Goal: Information Seeking & Learning: Find specific fact

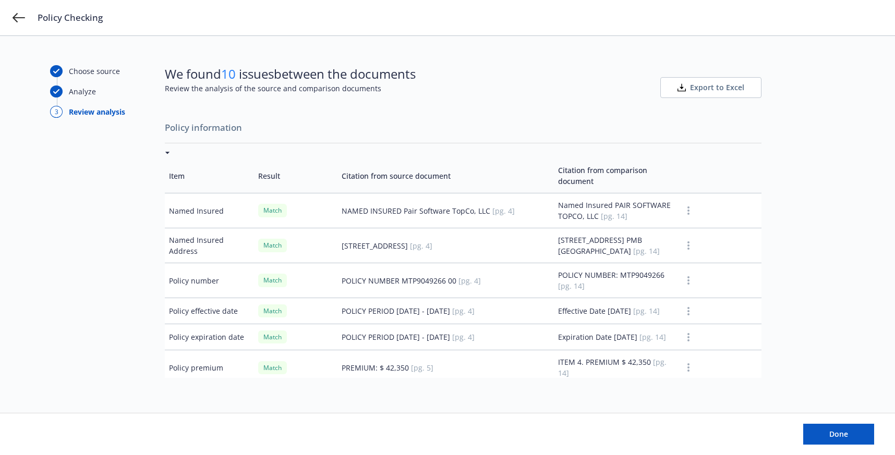
click at [170, 151] on div at bounding box center [463, 153] width 597 height 11
click at [168, 153] on icon at bounding box center [167, 153] width 5 height 3
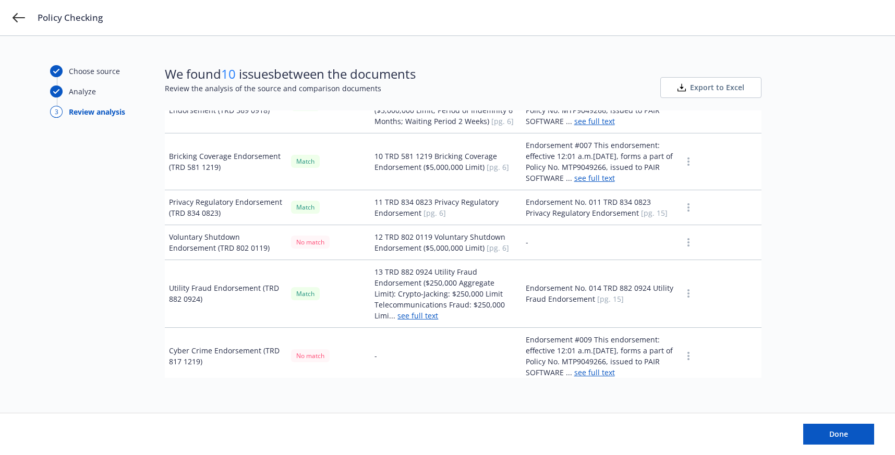
scroll to position [1630, 0]
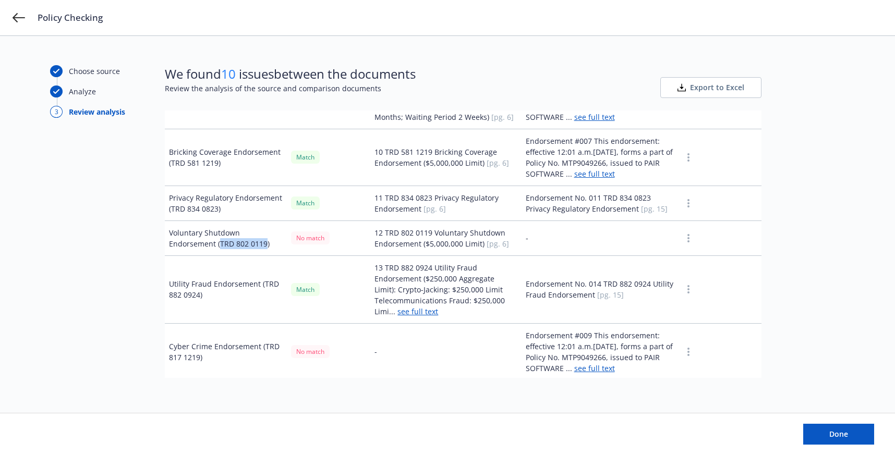
drag, startPoint x: 219, startPoint y: 244, endPoint x: 266, endPoint y: 247, distance: 47.6
click at [266, 247] on td "Voluntary Shutdown Endorsement (TRD 802 0119)" at bounding box center [226, 238] width 122 height 35
copy td "TRD 802 0119"
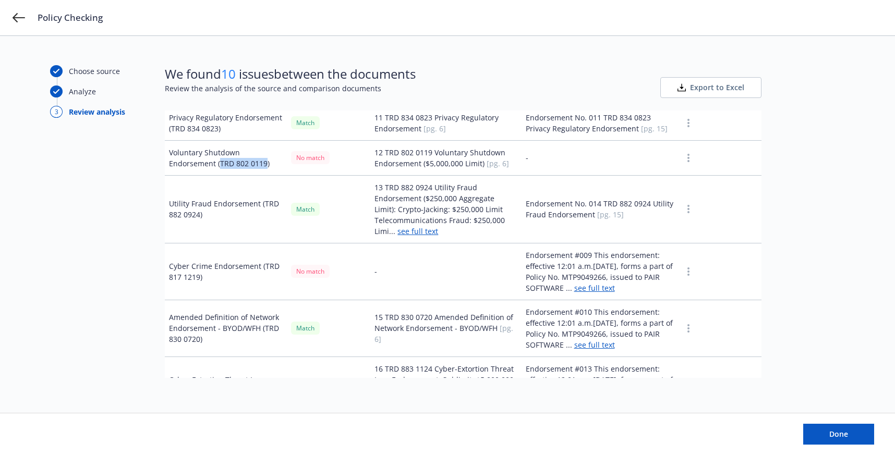
scroll to position [1708, 0]
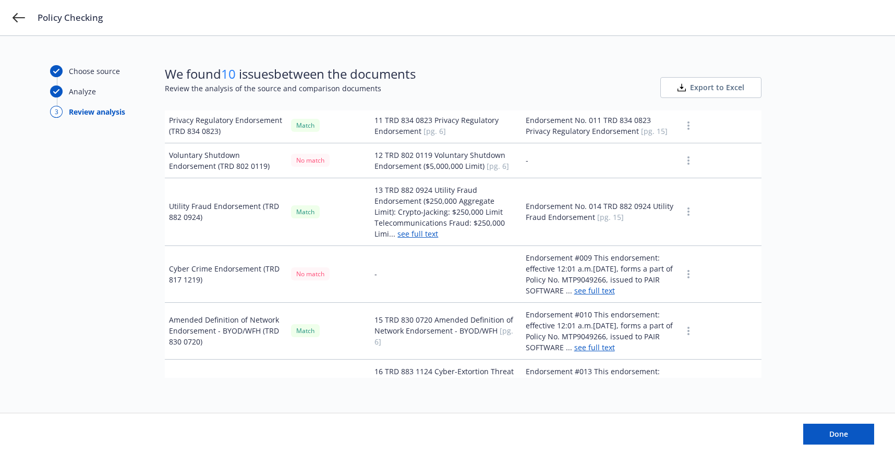
drag, startPoint x: 219, startPoint y: 272, endPoint x: 250, endPoint y: 266, distance: 31.8
click at [219, 271] on td "Cyber Crime Endorsement (TRD 817 1219)" at bounding box center [226, 274] width 122 height 57
drag, startPoint x: 264, startPoint y: 270, endPoint x: 199, endPoint y: 282, distance: 65.9
click at [199, 282] on td "Cyber Crime Endorsement (TRD 817 1219)" at bounding box center [226, 274] width 122 height 57
copy td "TRD 817 1219"
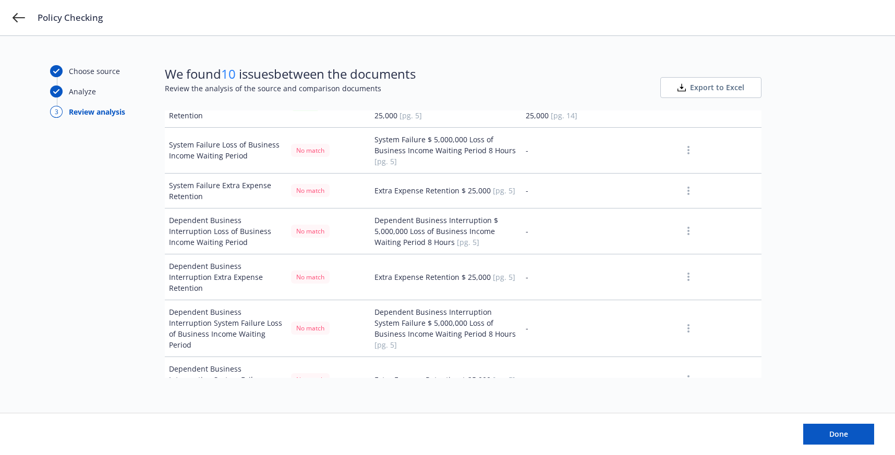
scroll to position [2498, 0]
